Goal: Task Accomplishment & Management: Use online tool/utility

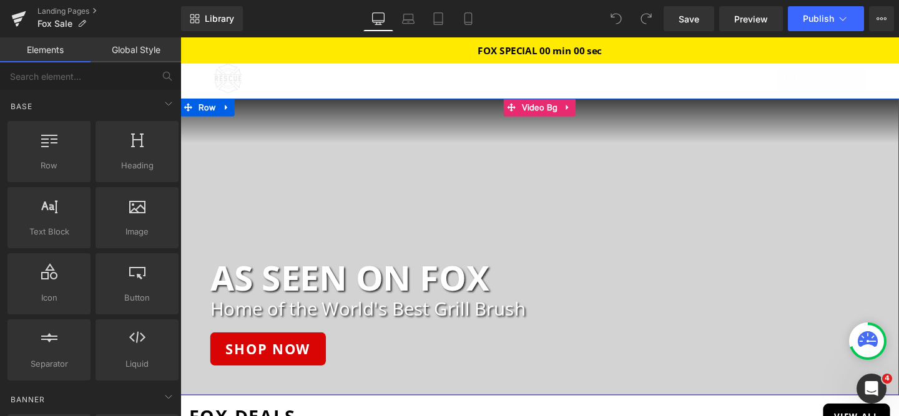
scroll to position [23, 0]
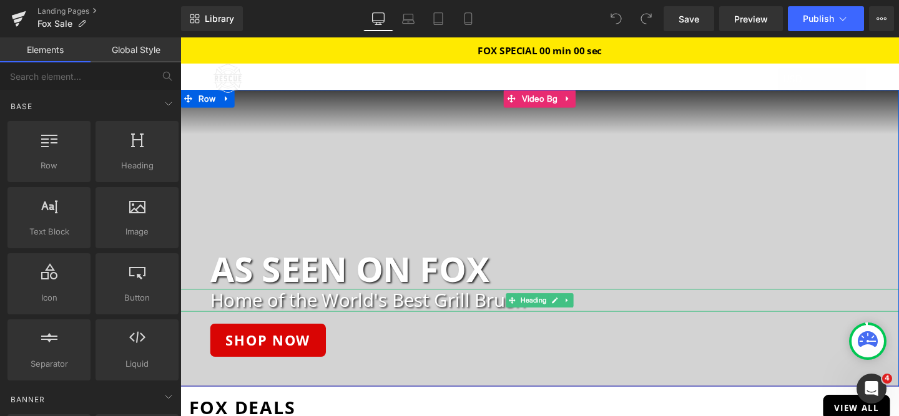
click at [417, 316] on h2 "Home of the World's Best Grill Brush" at bounding box center [574, 313] width 724 height 23
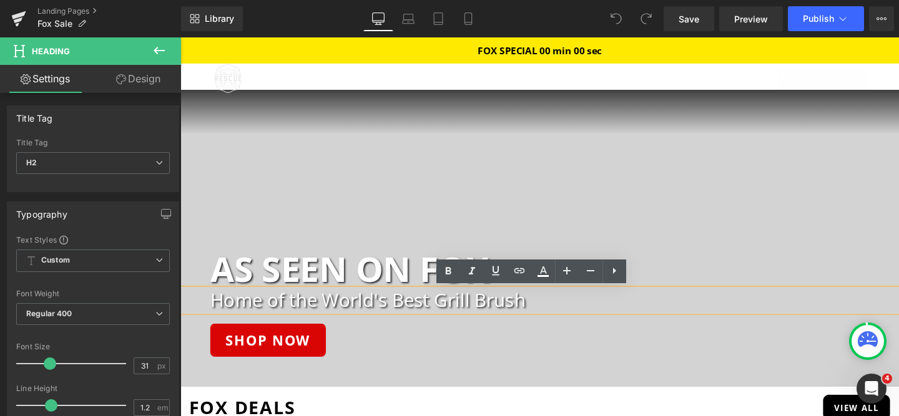
click at [621, 215] on div at bounding box center [557, 248] width 755 height 312
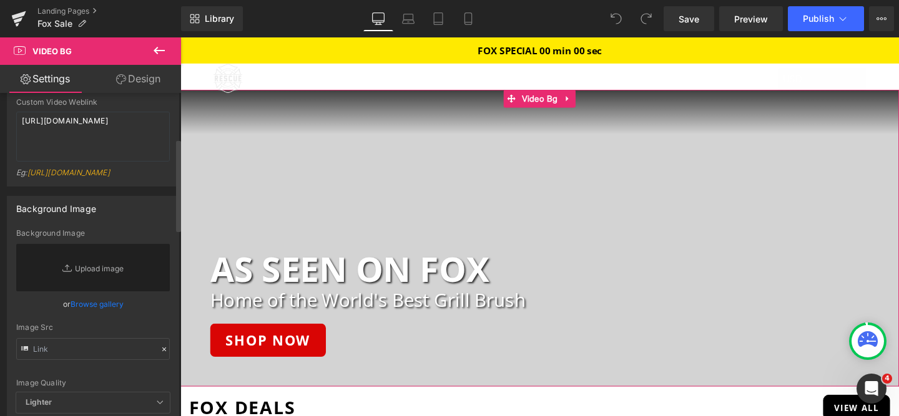
scroll to position [160, 0]
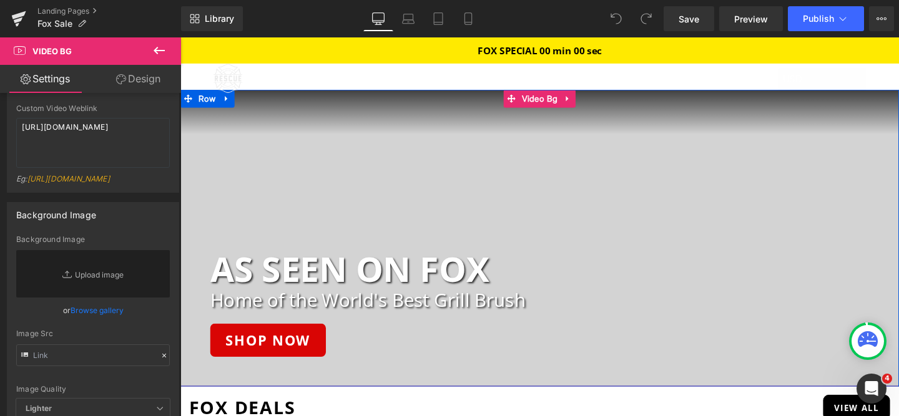
click at [374, 218] on div at bounding box center [557, 248] width 755 height 312
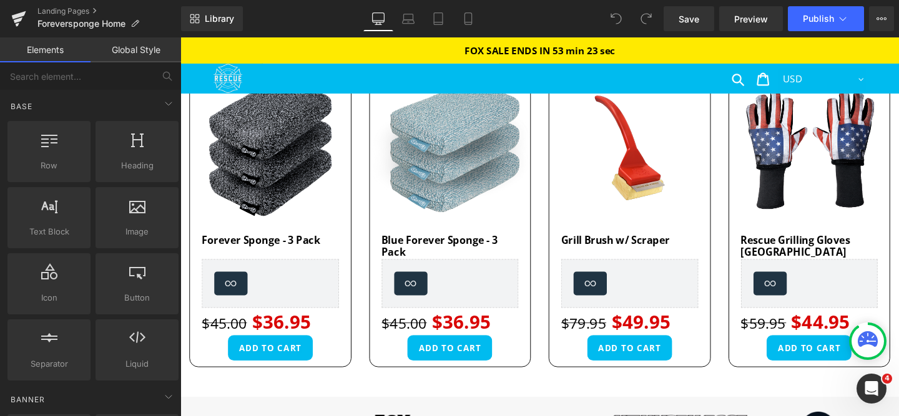
scroll to position [432, 0]
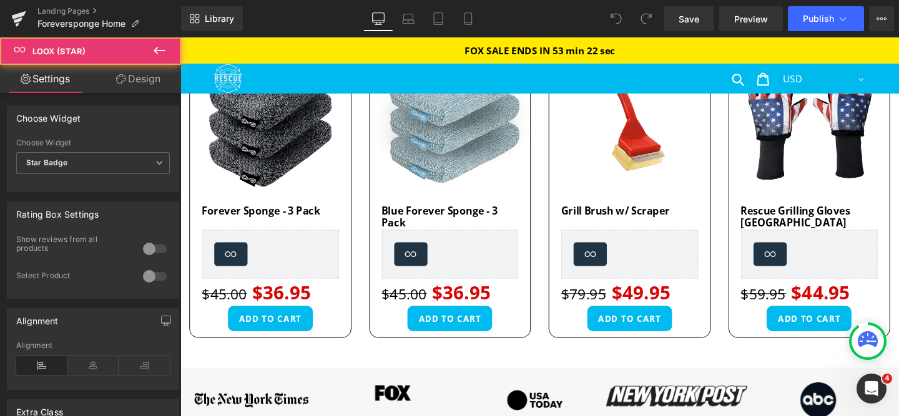
click at [794, 263] on icon at bounding box center [800, 265] width 15 height 15
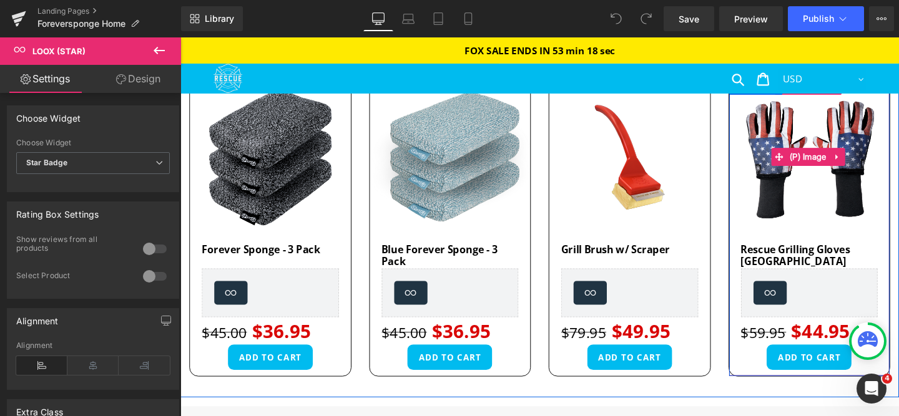
scroll to position [375, 0]
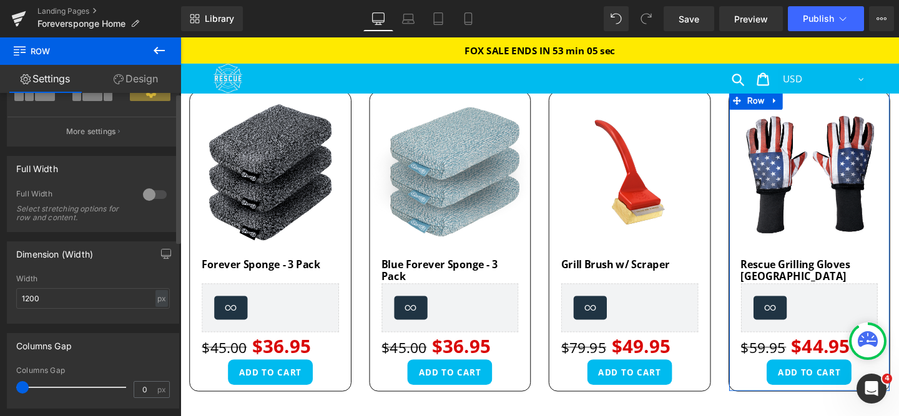
scroll to position [0, 0]
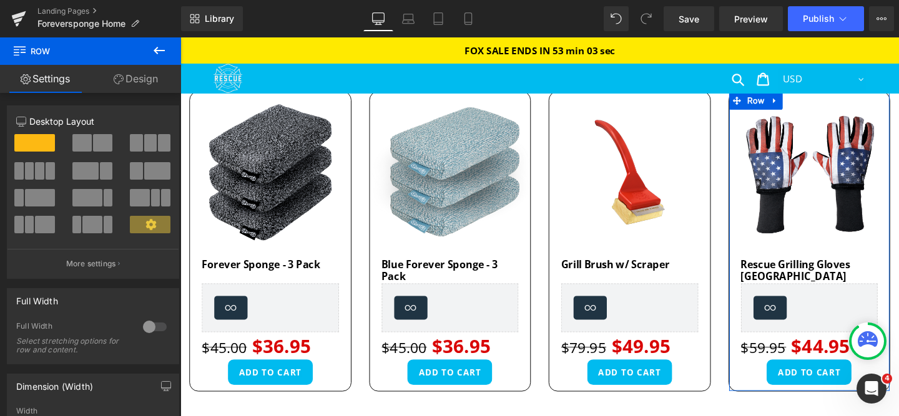
click at [137, 86] on link "Design" at bounding box center [136, 79] width 91 height 28
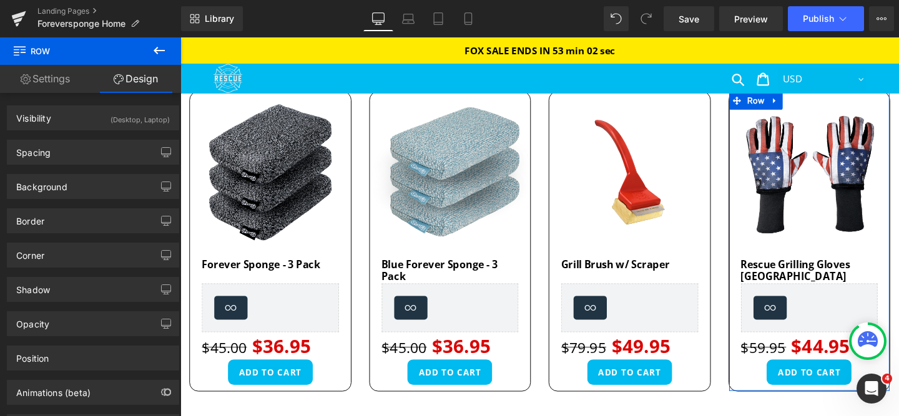
click at [47, 87] on link "Settings" at bounding box center [45, 79] width 91 height 28
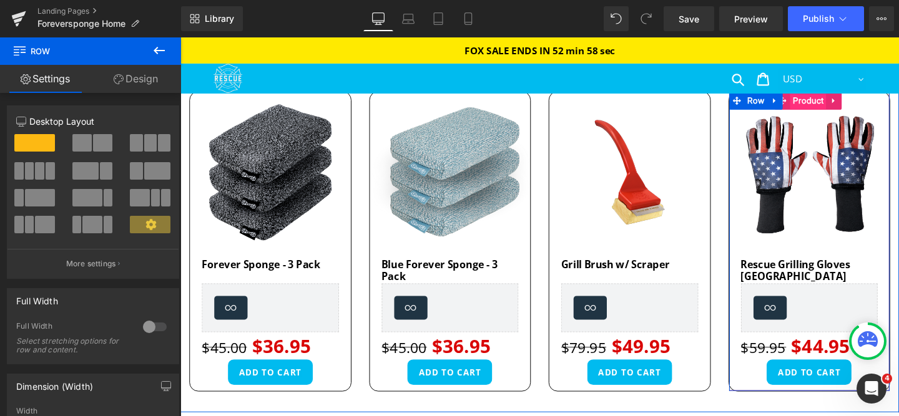
click at [838, 107] on span "Product" at bounding box center [840, 104] width 38 height 19
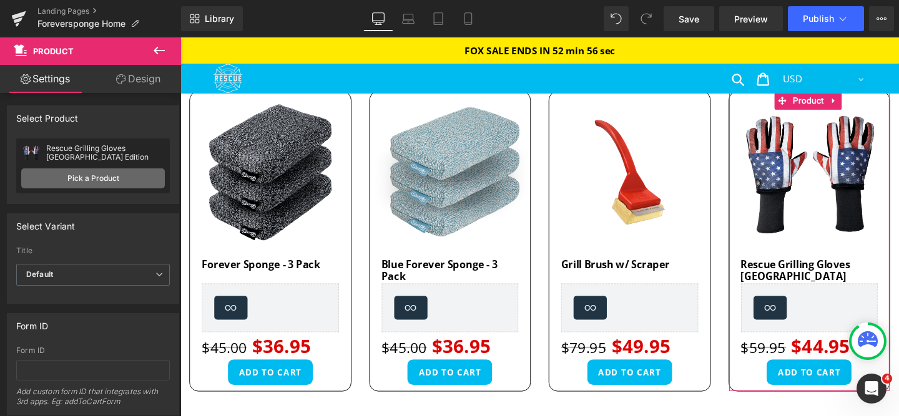
click at [72, 181] on link "Pick a Product" at bounding box center [93, 179] width 144 height 20
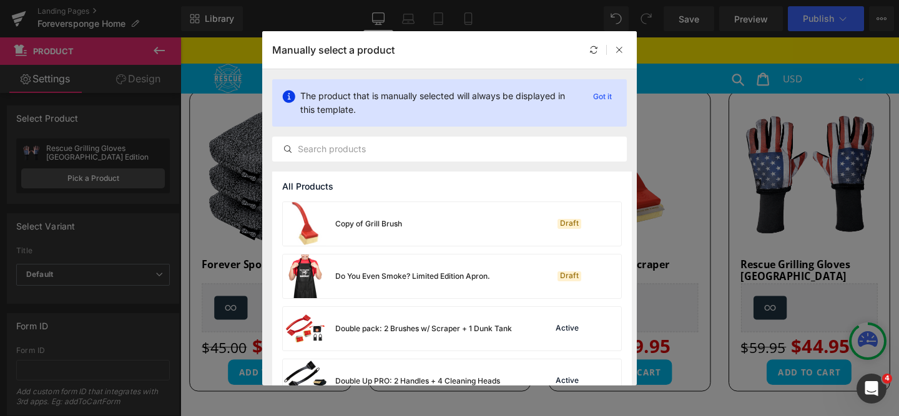
scroll to position [1774, 0]
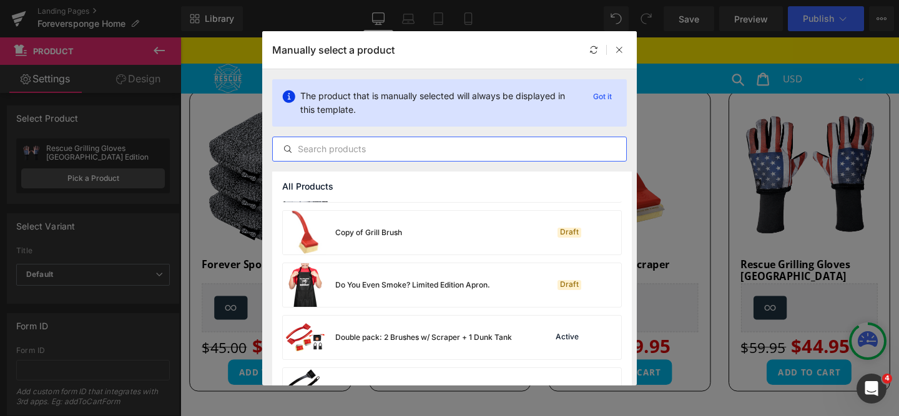
click at [394, 148] on input "text" at bounding box center [449, 149] width 353 height 15
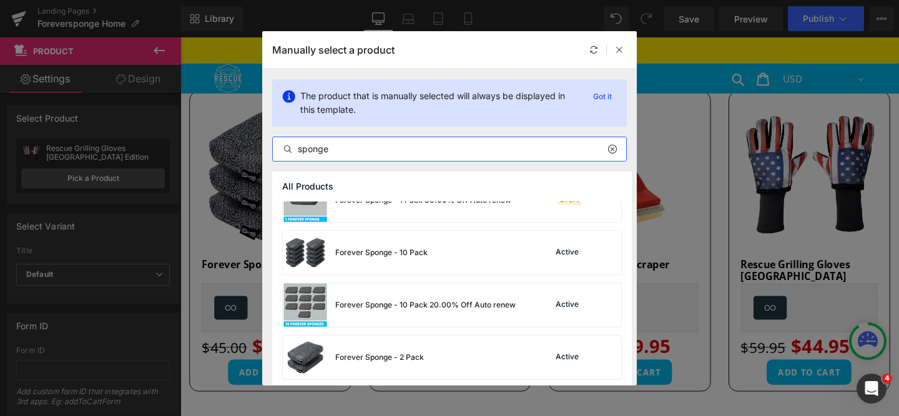
scroll to position [0, 0]
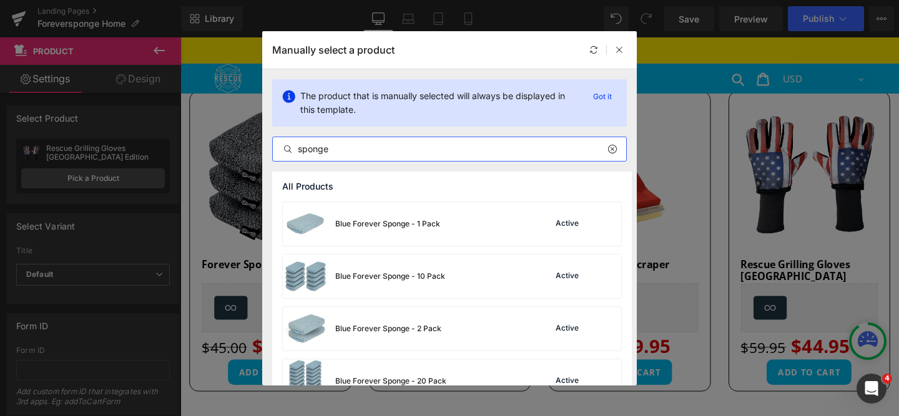
click at [423, 150] on input "sponge" at bounding box center [449, 149] width 353 height 15
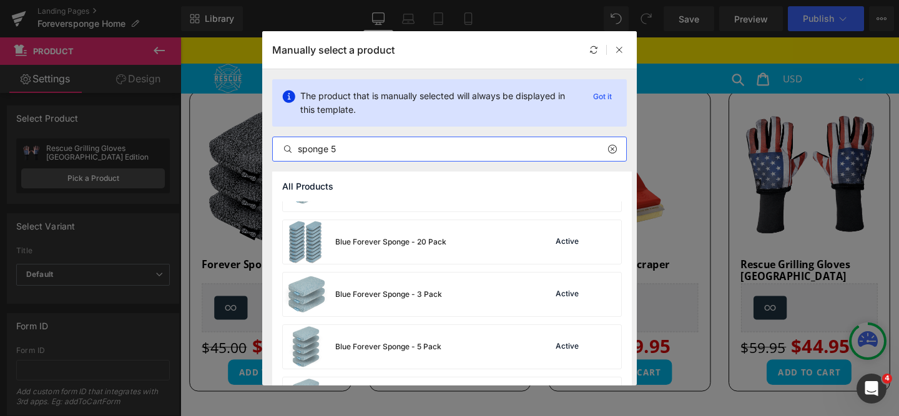
scroll to position [145, 0]
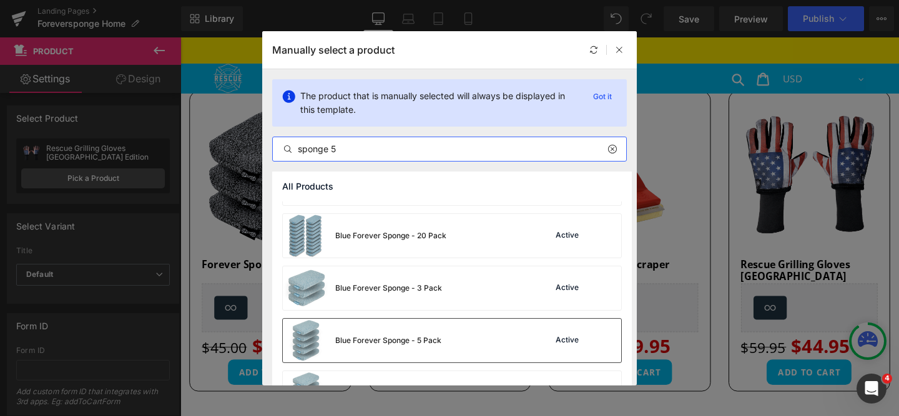
type input "sponge 5"
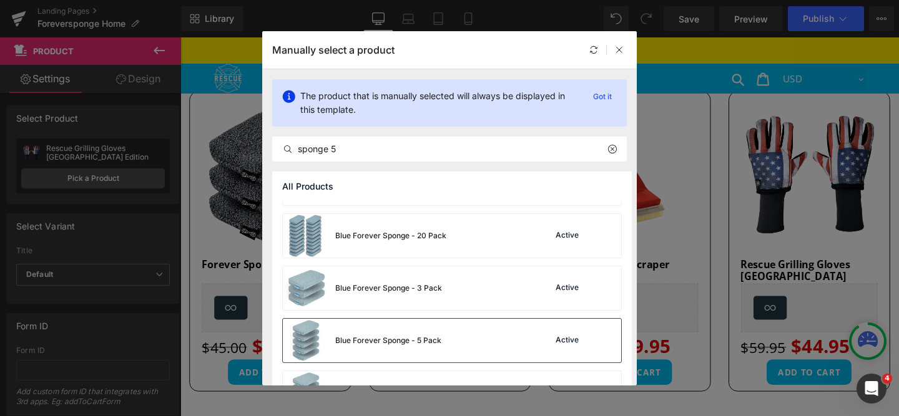
click at [391, 328] on div "Blue Forever Sponge - 5 Pack" at bounding box center [362, 341] width 159 height 44
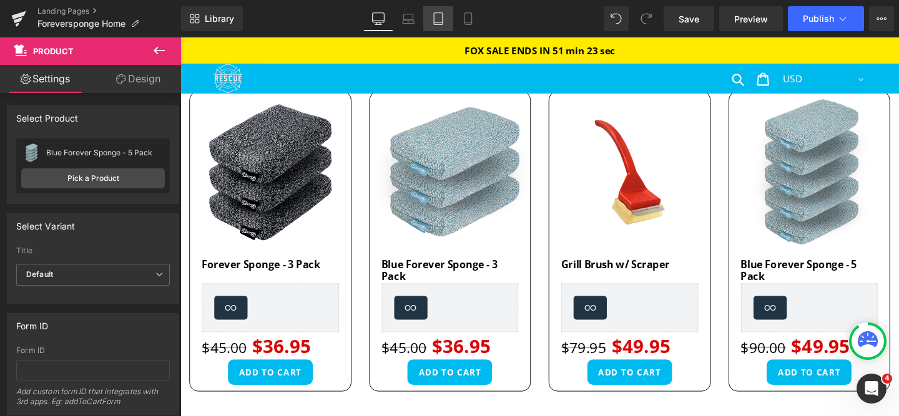
click at [431, 18] on link "Tablet" at bounding box center [438, 18] width 30 height 25
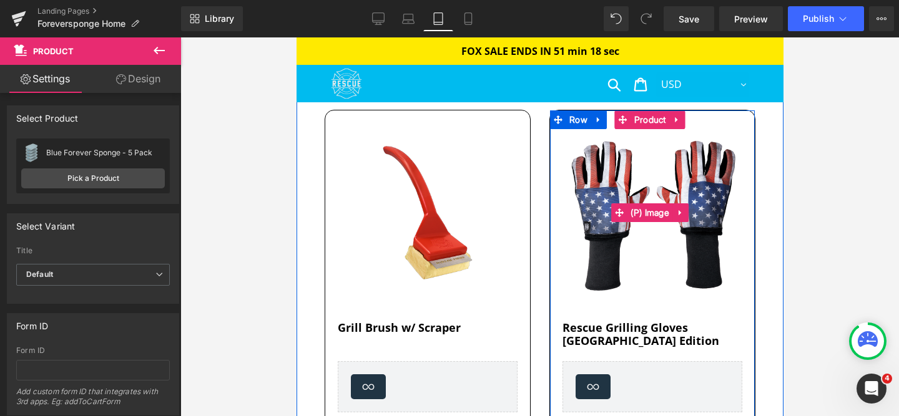
scroll to position [761, 0]
click at [639, 115] on span "Product" at bounding box center [649, 120] width 38 height 19
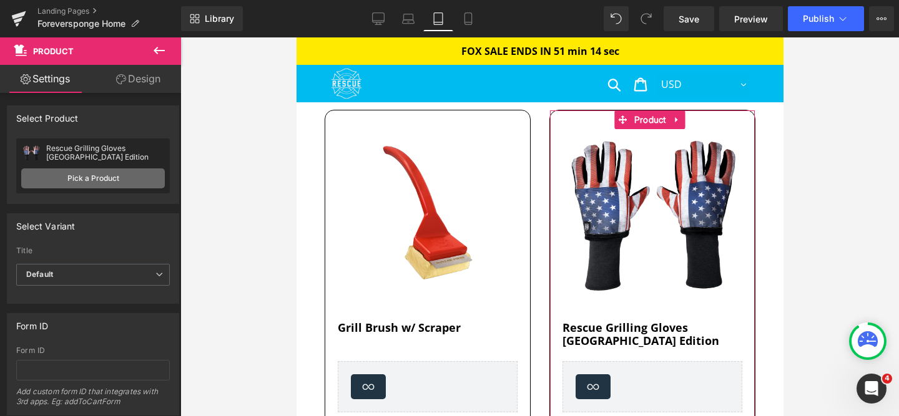
click at [93, 178] on link "Pick a Product" at bounding box center [93, 179] width 144 height 20
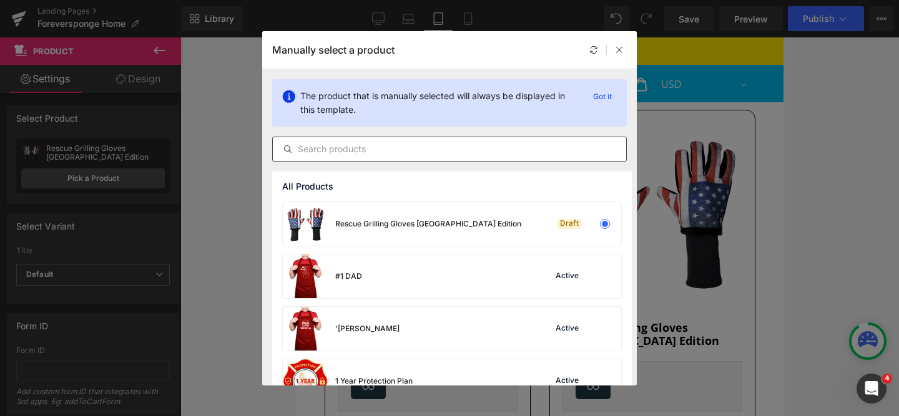
click at [373, 147] on input "text" at bounding box center [449, 149] width 353 height 15
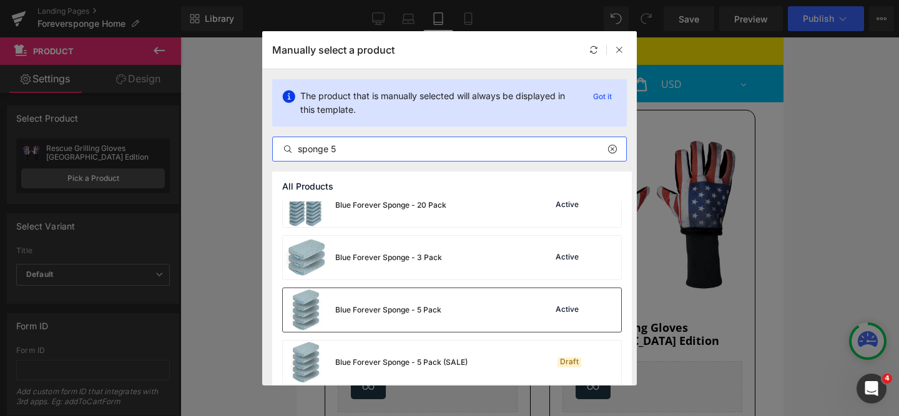
scroll to position [176, 0]
type input "sponge 5"
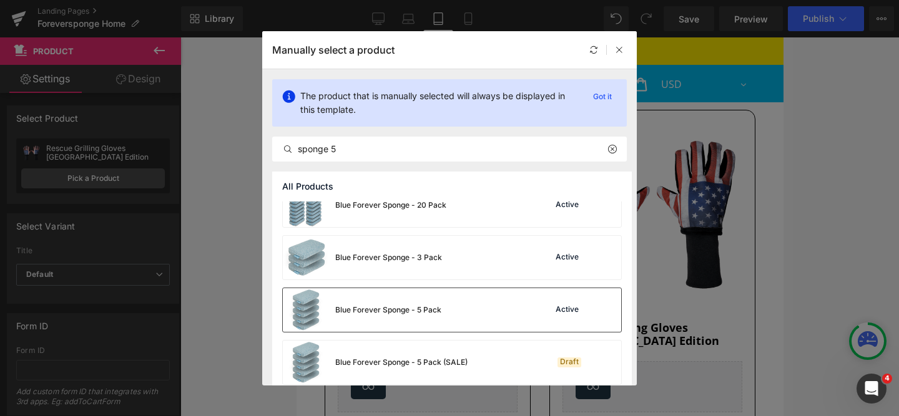
click at [436, 300] on div "Blue Forever Sponge - 5 Pack" at bounding box center [362, 310] width 159 height 44
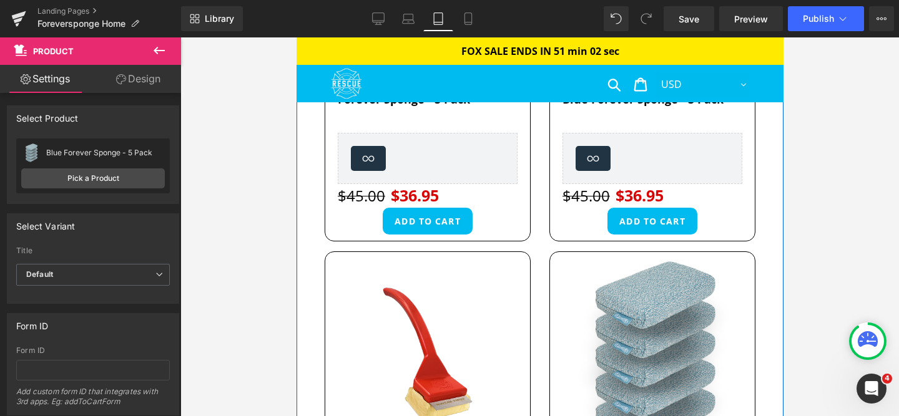
scroll to position [713, 0]
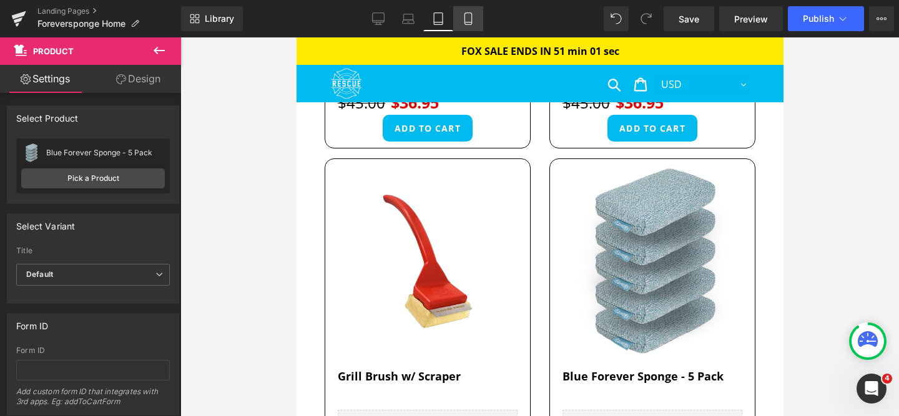
click at [475, 26] on link "Mobile" at bounding box center [468, 18] width 30 height 25
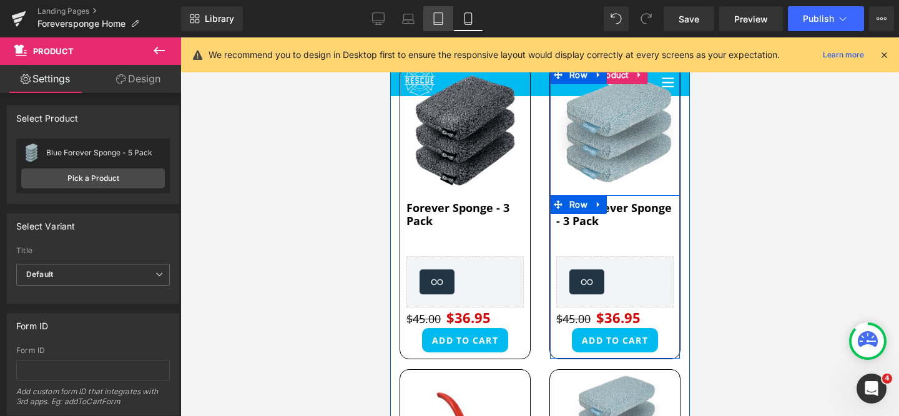
scroll to position [433, 0]
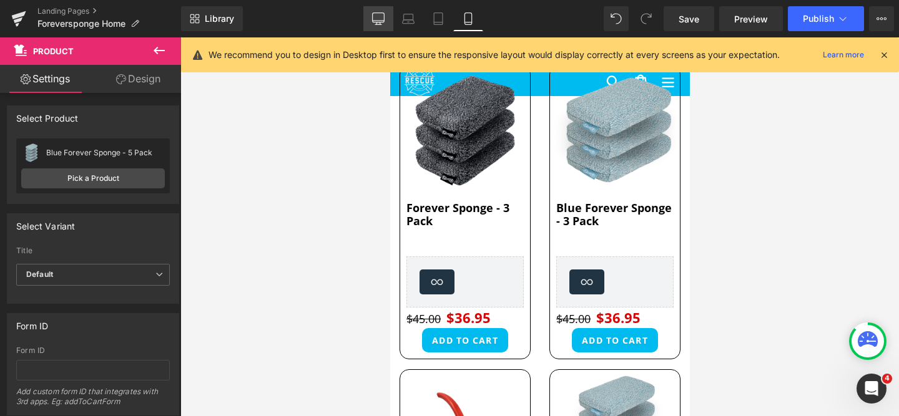
click at [384, 20] on icon at bounding box center [379, 17] width 12 height 9
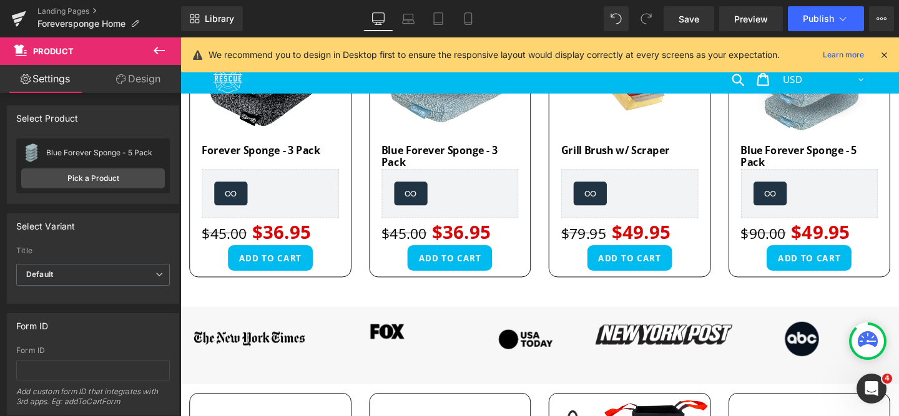
scroll to position [0, 0]
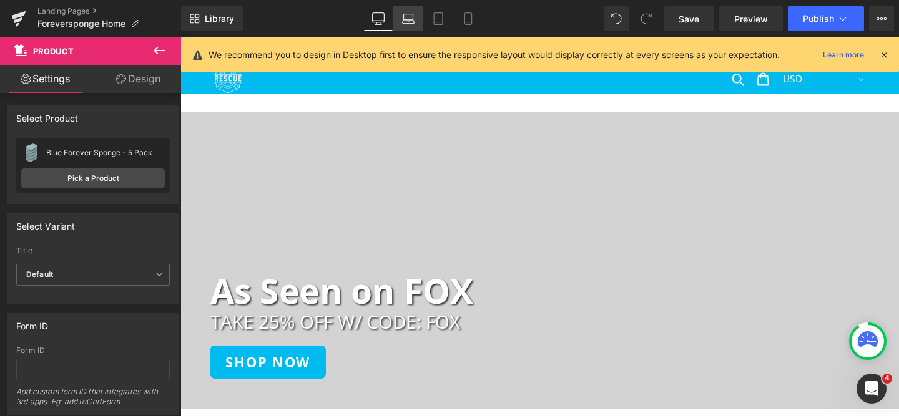
click at [406, 20] on icon at bounding box center [409, 22] width 12 height 4
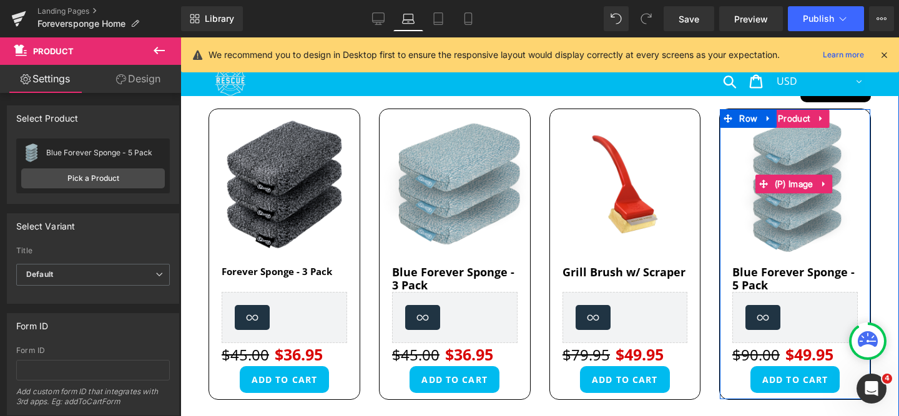
scroll to position [298, 0]
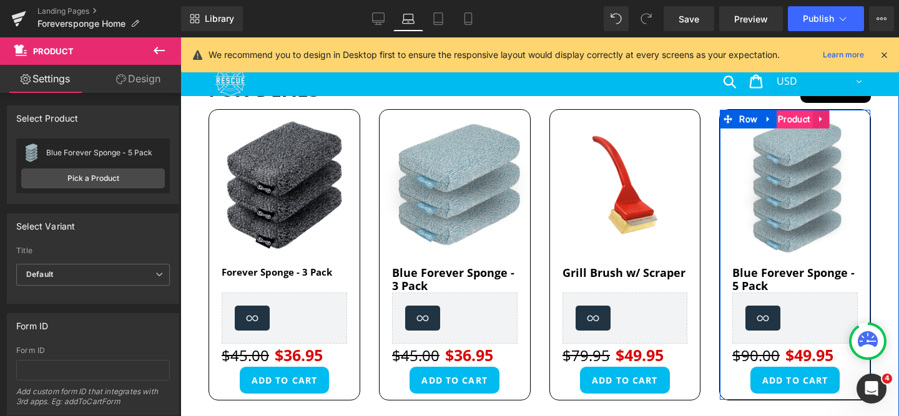
click at [793, 119] on span "Product" at bounding box center [794, 119] width 38 height 19
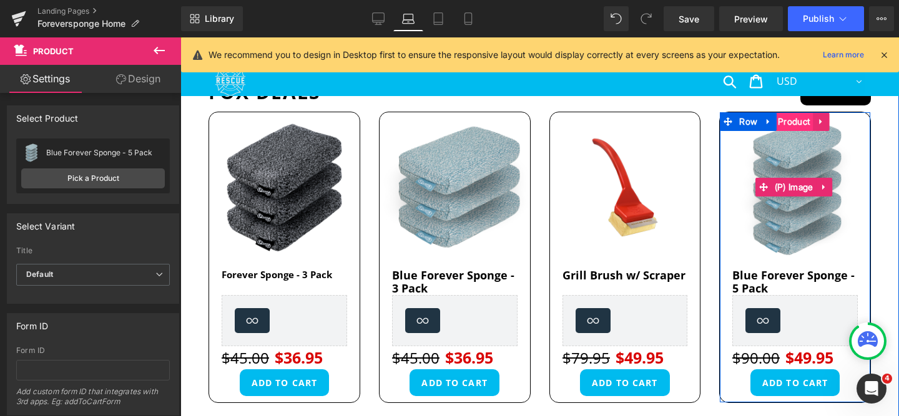
scroll to position [295, 0]
click at [796, 123] on span "Product" at bounding box center [794, 121] width 38 height 19
click at [797, 123] on span "Product" at bounding box center [794, 122] width 38 height 19
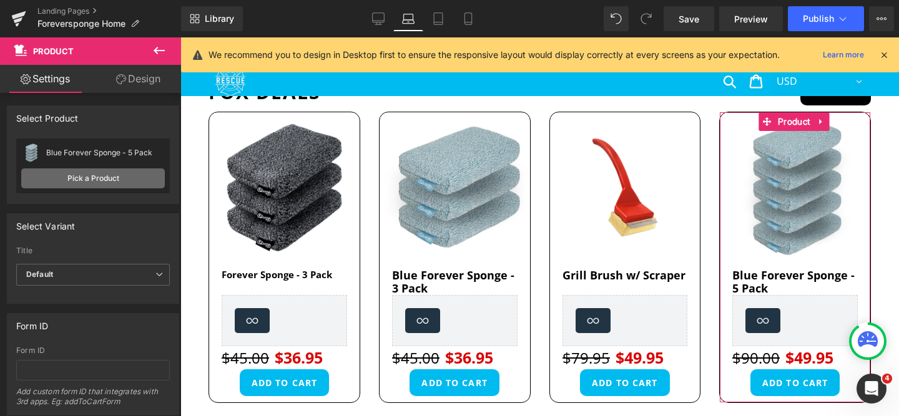
click at [83, 176] on link "Pick a Product" at bounding box center [93, 179] width 144 height 20
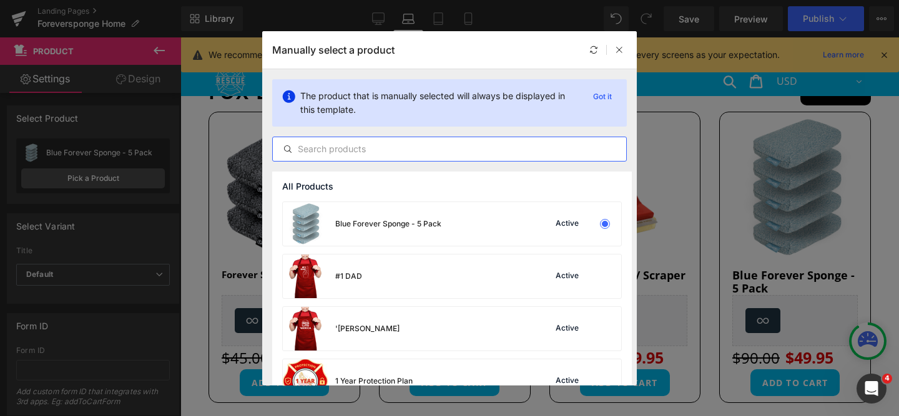
click at [386, 151] on input "text" at bounding box center [449, 149] width 353 height 15
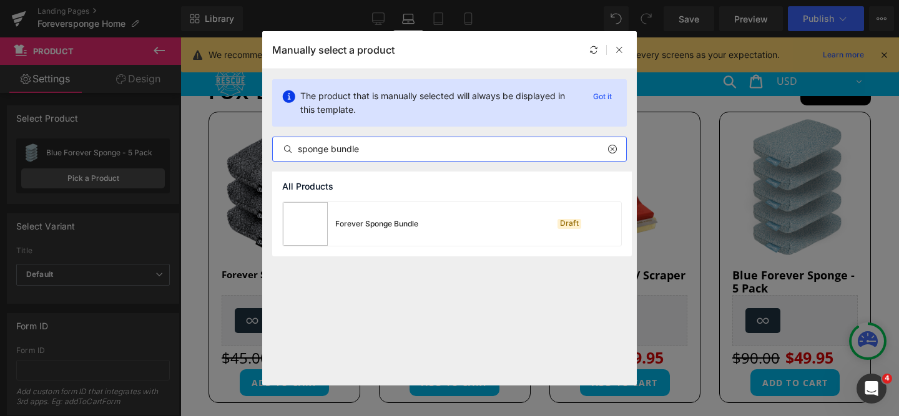
click at [358, 148] on input "sponge bundle" at bounding box center [449, 149] width 353 height 15
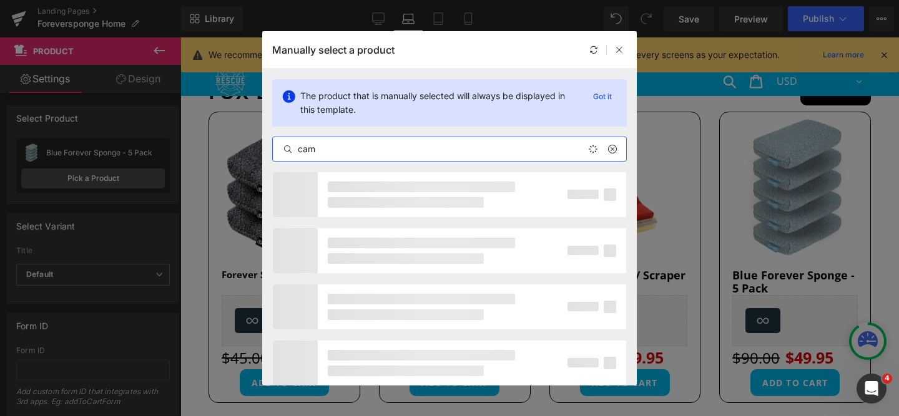
type input "camo"
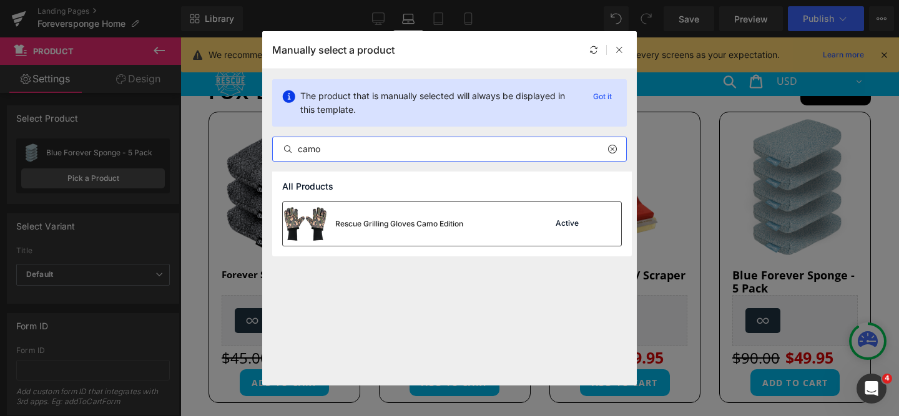
click at [339, 220] on div "Rescue Grilling Gloves Camo Edition" at bounding box center [399, 223] width 128 height 11
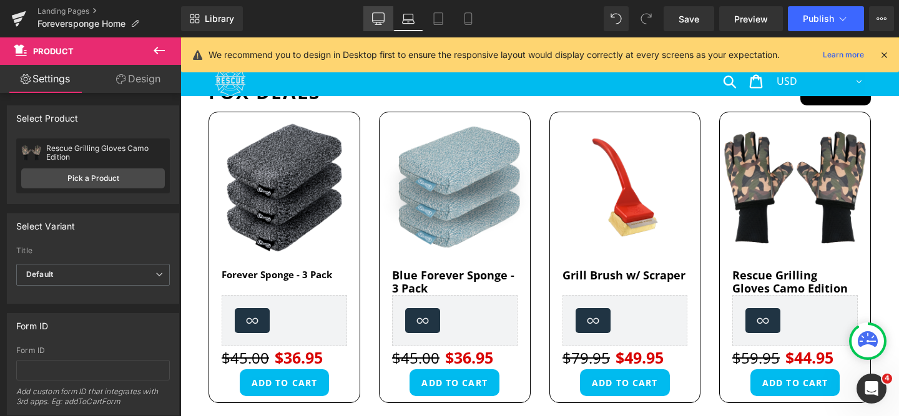
click at [380, 19] on icon at bounding box center [378, 18] width 12 height 12
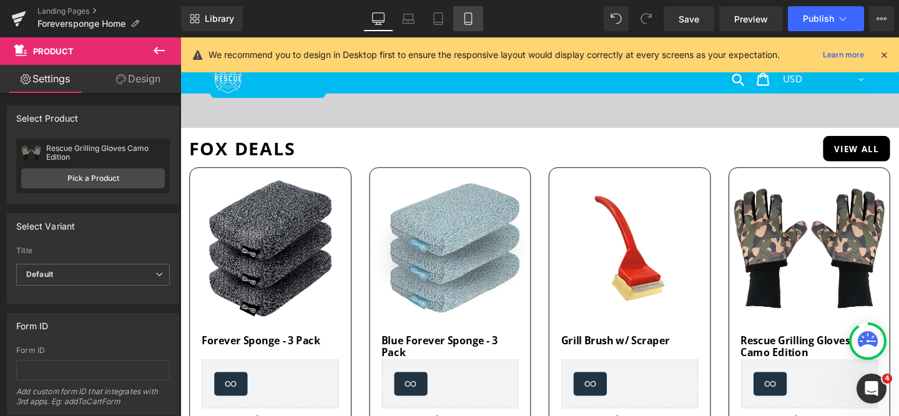
click at [461, 22] on link "Mobile" at bounding box center [468, 18] width 30 height 25
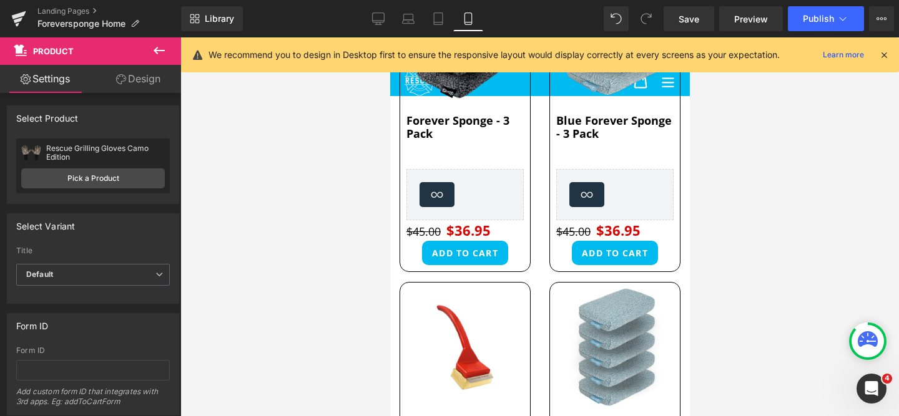
scroll to position [569, 0]
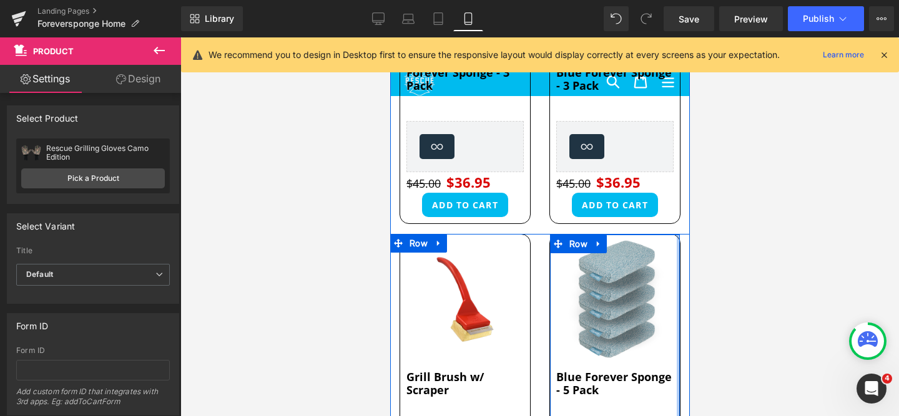
click at [676, 255] on div at bounding box center [677, 381] width 3 height 293
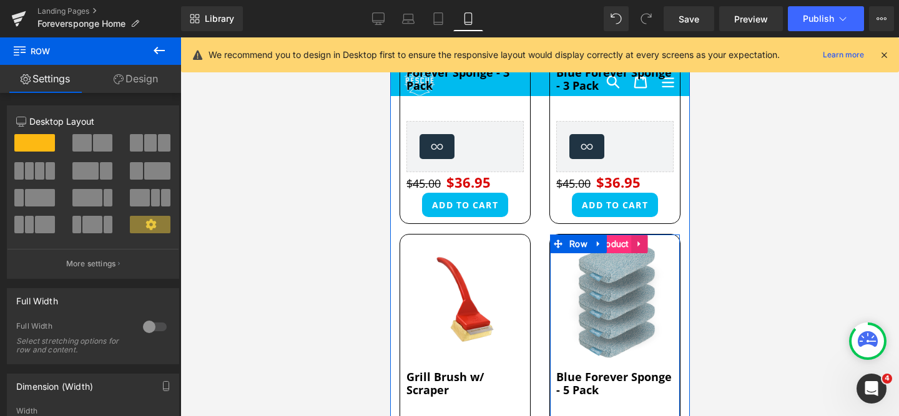
click at [616, 240] on span "Product" at bounding box center [612, 244] width 38 height 19
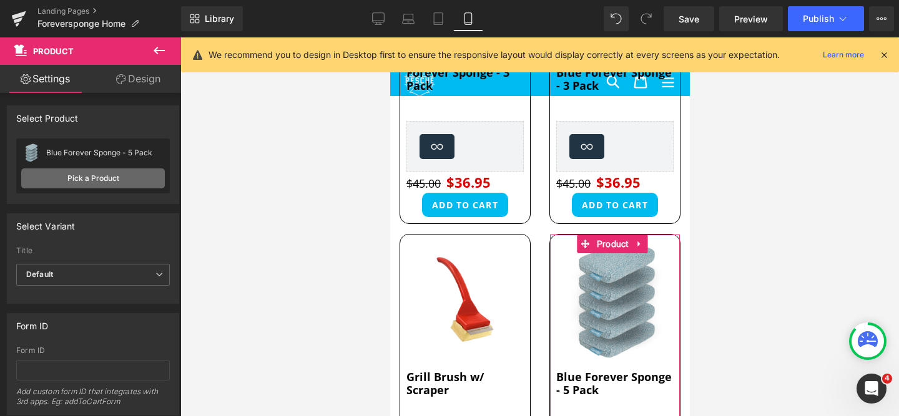
click at [73, 177] on link "Pick a Product" at bounding box center [93, 179] width 144 height 20
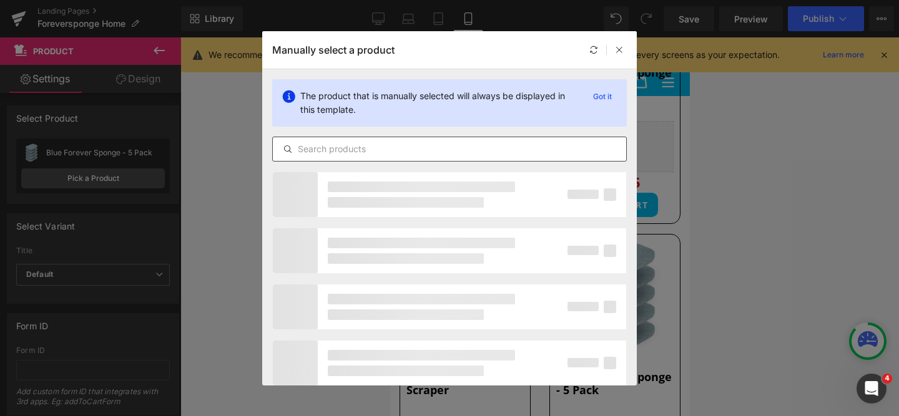
click at [379, 151] on input "text" at bounding box center [449, 149] width 353 height 15
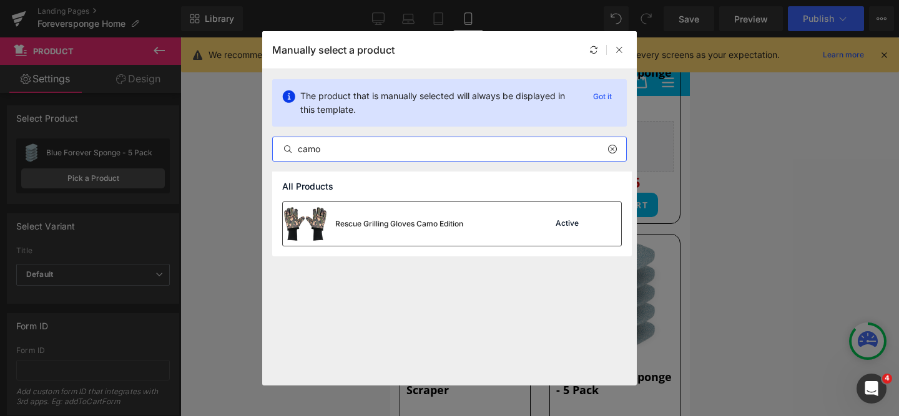
type input "camo"
click at [353, 213] on div "Rescue Grilling Gloves Camo Edition" at bounding box center [373, 224] width 180 height 44
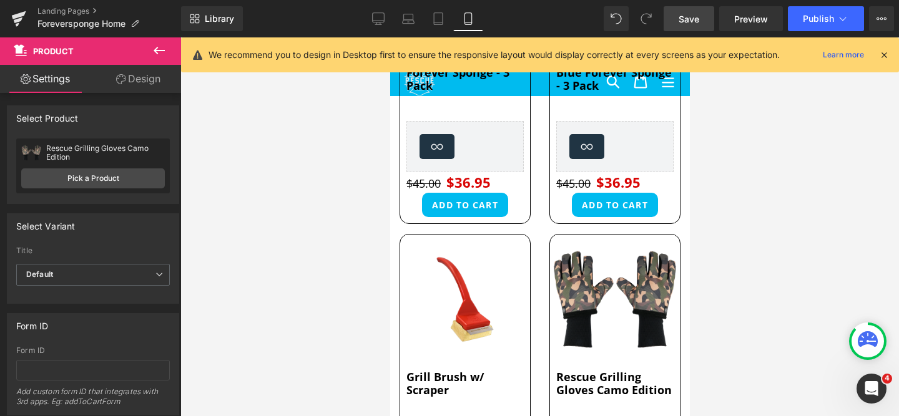
click at [692, 23] on span "Save" at bounding box center [688, 18] width 21 height 13
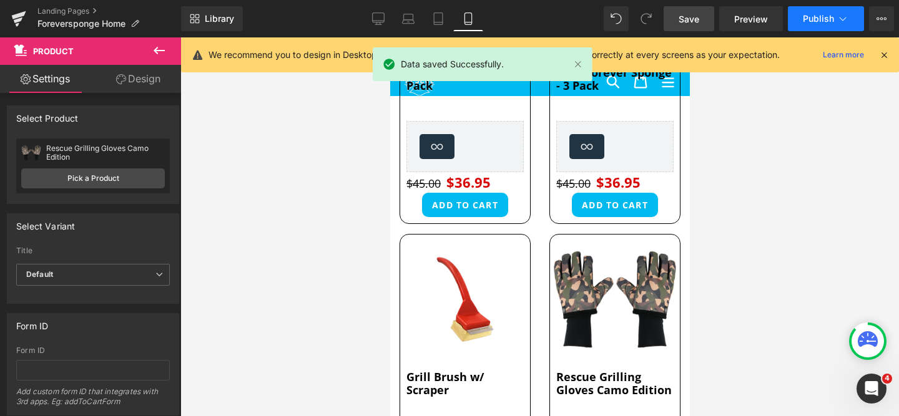
click at [809, 22] on span "Publish" at bounding box center [818, 19] width 31 height 10
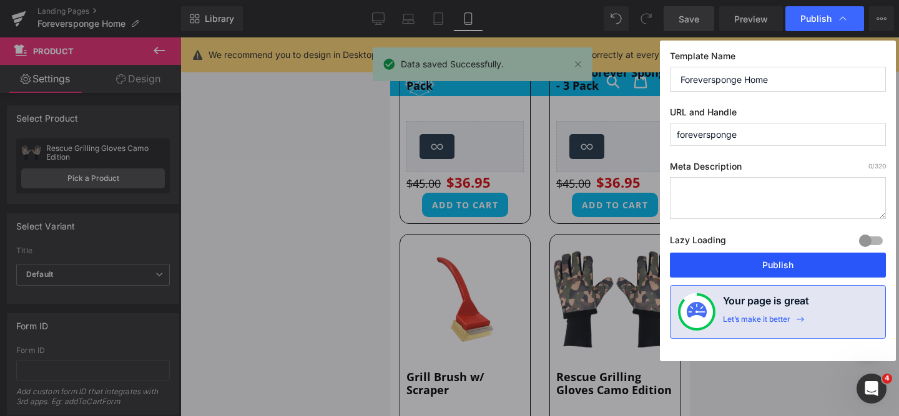
click at [776, 272] on button "Publish" at bounding box center [778, 265] width 216 height 25
